Goal: Navigation & Orientation: Understand site structure

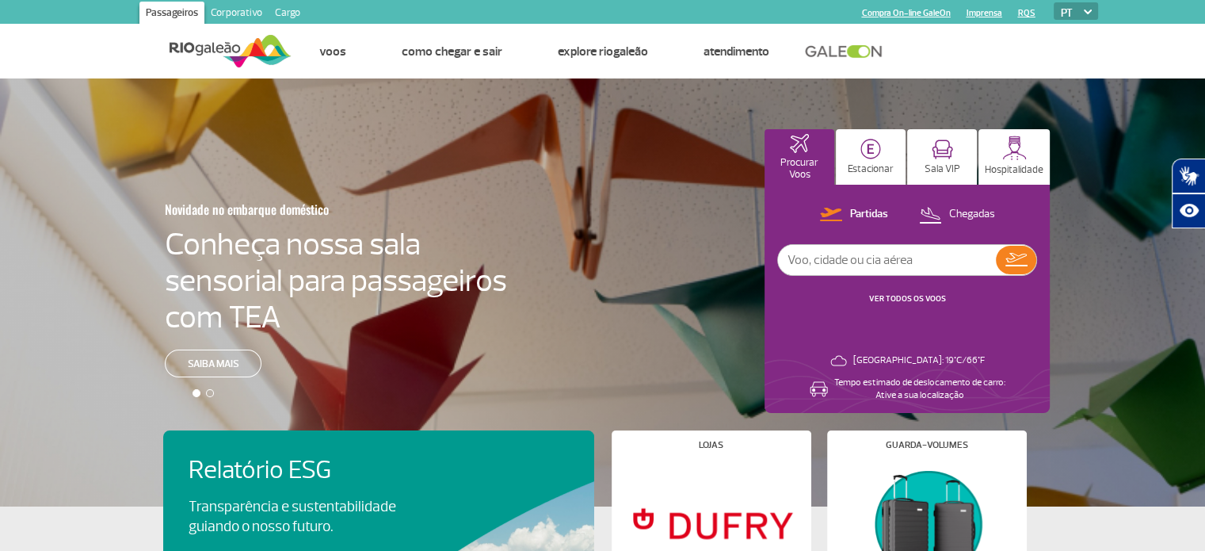
click at [281, 10] on link "Cargo" at bounding box center [288, 14] width 38 height 25
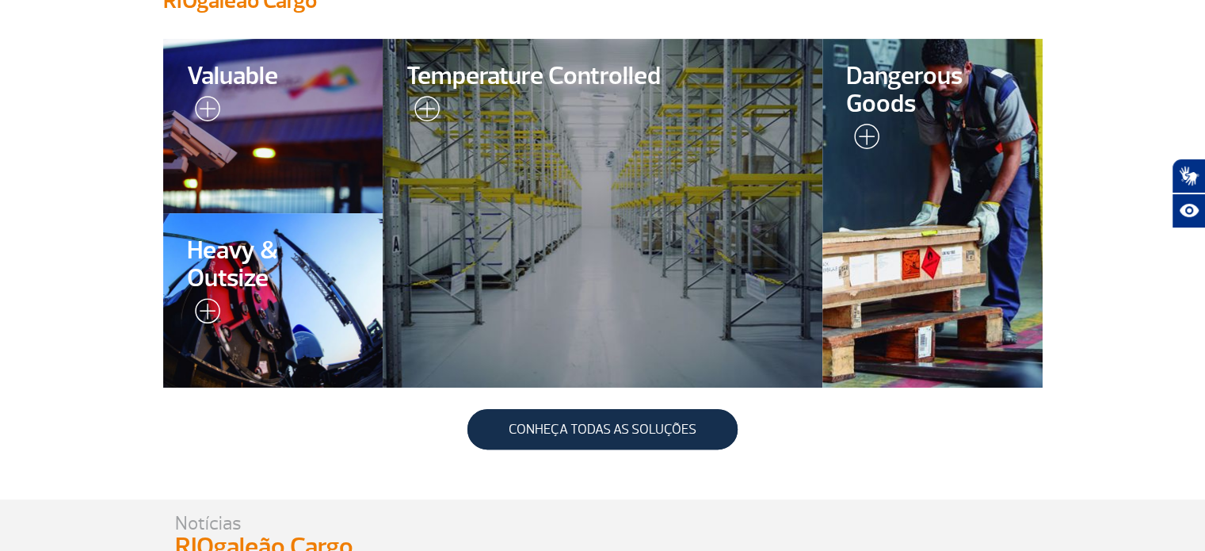
scroll to position [317, 0]
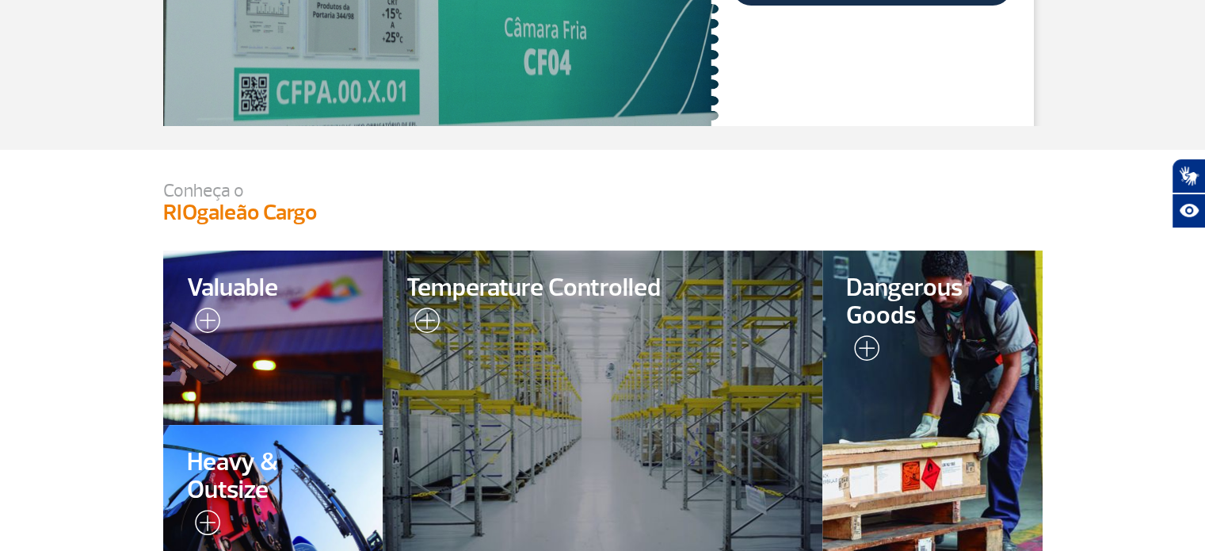
click at [277, 386] on div at bounding box center [273, 337] width 224 height 178
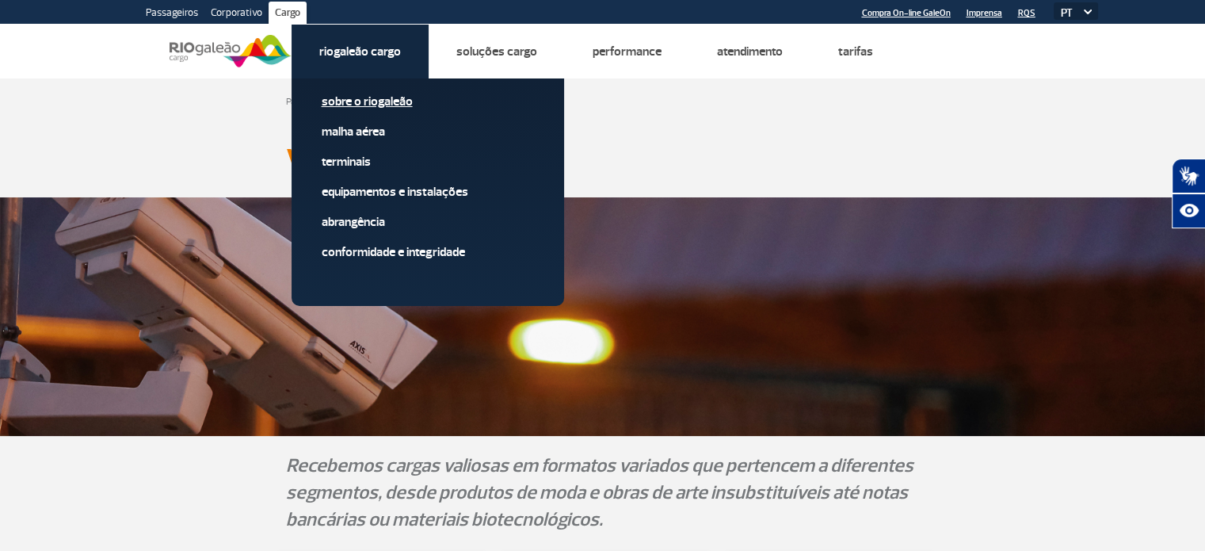
click at [373, 104] on link "Sobre o RIOgaleão" at bounding box center [428, 101] width 212 height 17
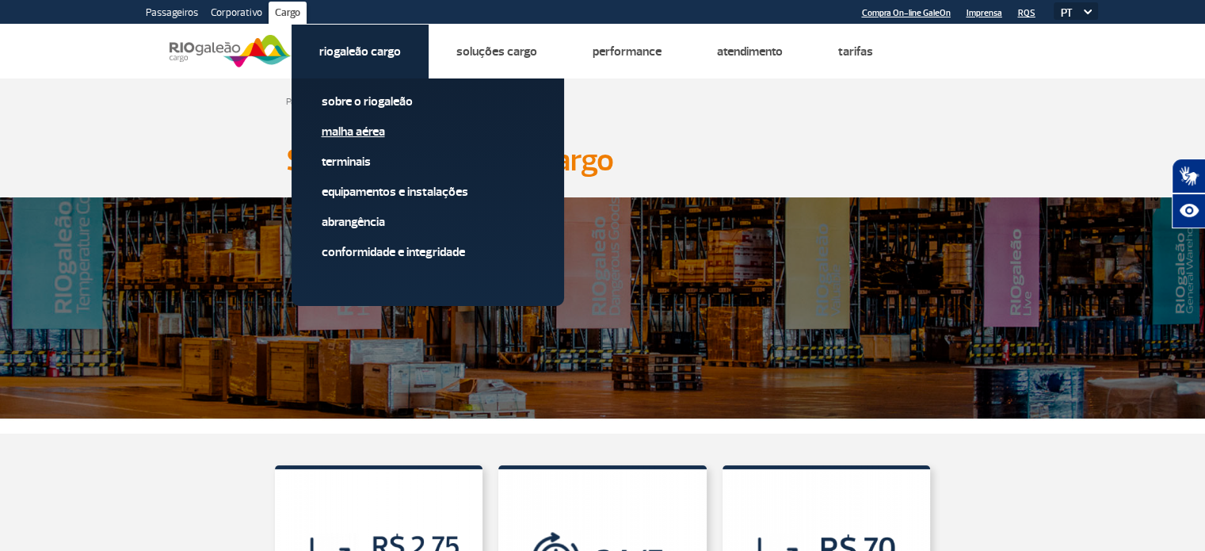
click at [333, 131] on link "Malha Aérea" at bounding box center [428, 131] width 212 height 17
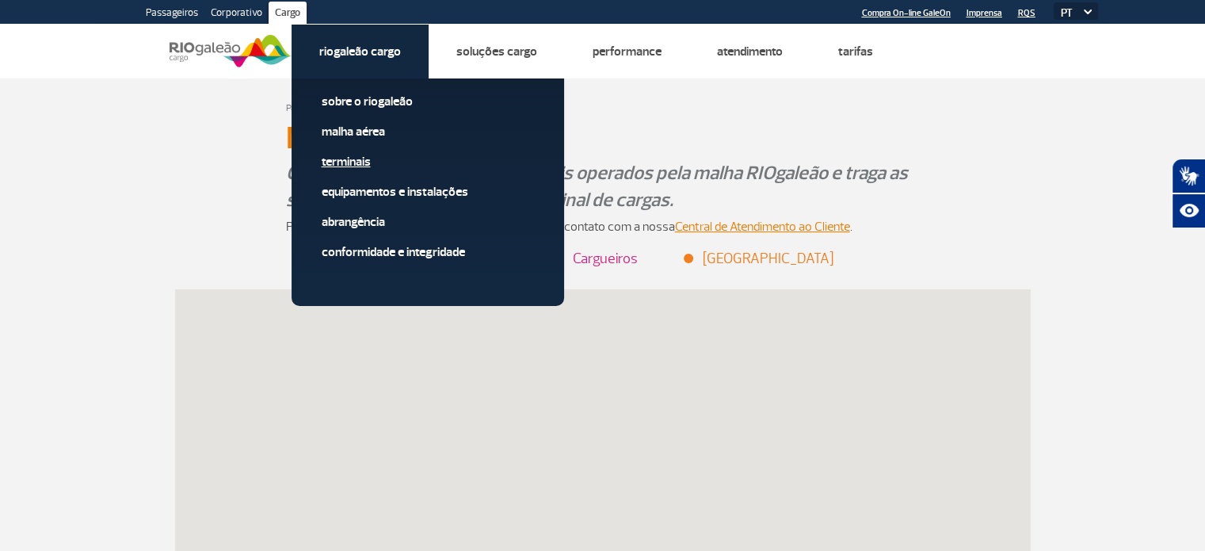
click at [339, 162] on link "Terminais" at bounding box center [428, 161] width 212 height 17
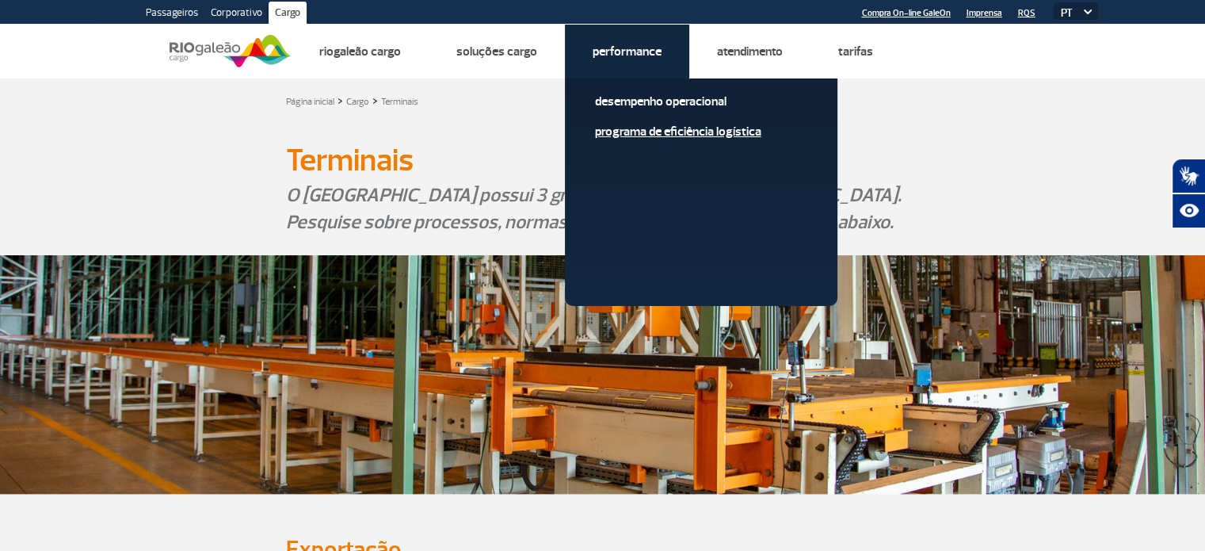
click at [633, 132] on link "Programa de Eficiência Logística" at bounding box center [701, 131] width 212 height 17
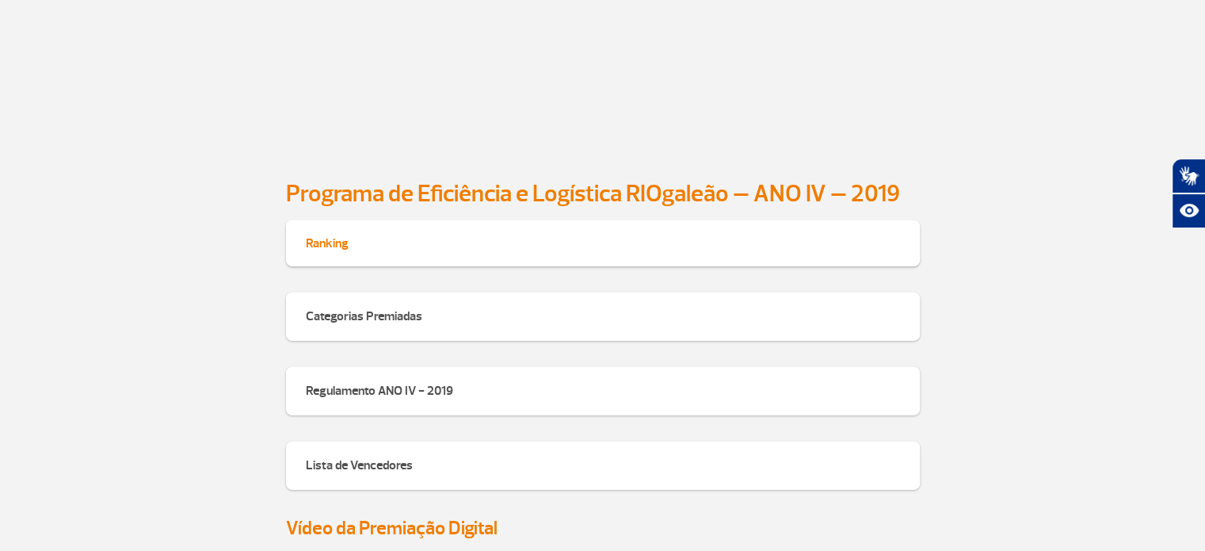
scroll to position [4646, 0]
